Goal: Navigation & Orientation: Find specific page/section

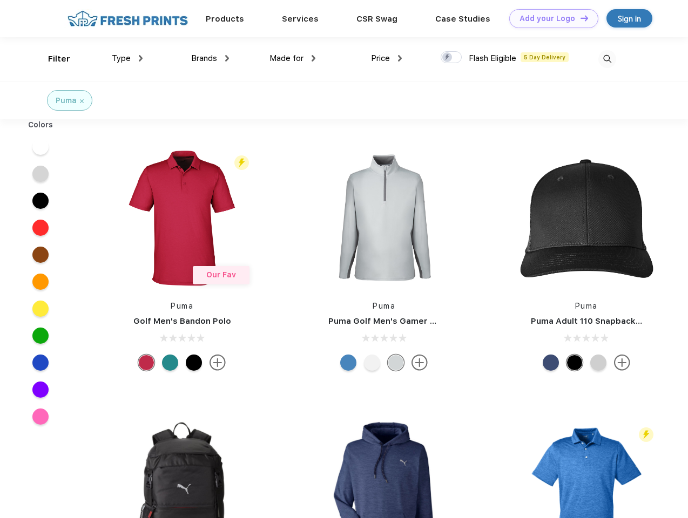
click at [550, 18] on link "Add your Logo Design Tool" at bounding box center [553, 18] width 89 height 19
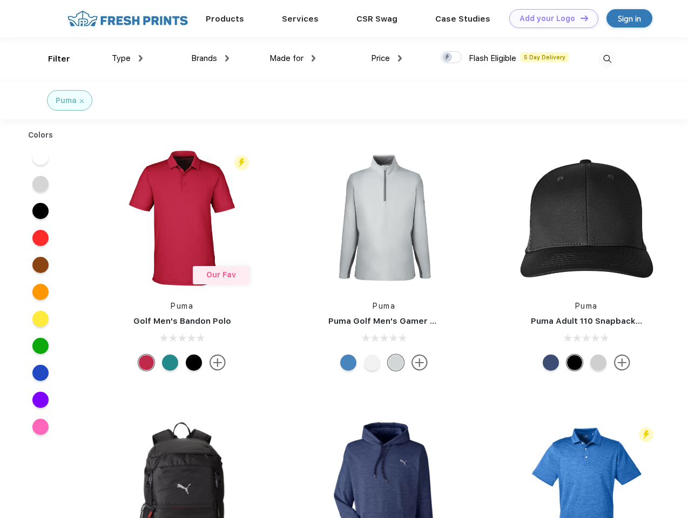
click at [0, 0] on div "Design Tool" at bounding box center [0, 0] width 0 height 0
click at [579, 18] on link "Add your Logo Design Tool" at bounding box center [553, 18] width 89 height 19
click at [52, 59] on div "Filter" at bounding box center [59, 59] width 22 height 12
click at [127, 58] on span "Type" at bounding box center [121, 58] width 19 height 10
click at [210, 58] on span "Brands" at bounding box center [204, 58] width 26 height 10
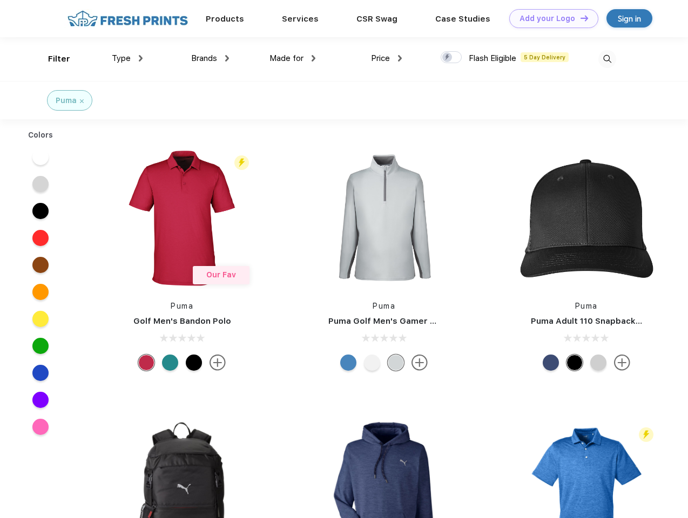
click at [293, 58] on span "Made for" at bounding box center [286, 58] width 34 height 10
click at [387, 58] on span "Price" at bounding box center [380, 58] width 19 height 10
click at [451, 58] on div at bounding box center [451, 57] width 21 height 12
click at [448, 58] on input "checkbox" at bounding box center [444, 54] width 7 height 7
click at [607, 59] on img at bounding box center [607, 59] width 18 height 18
